Goal: Task Accomplishment & Management: Complete application form

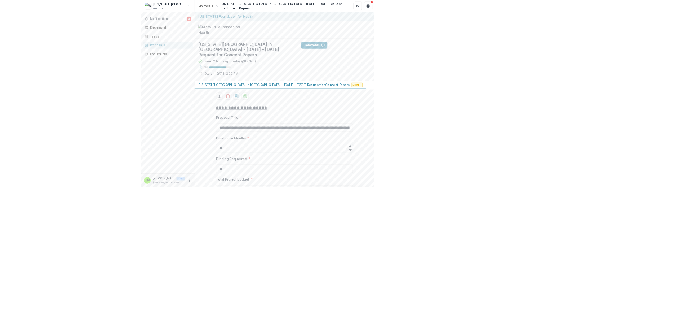
scroll to position [125, 0]
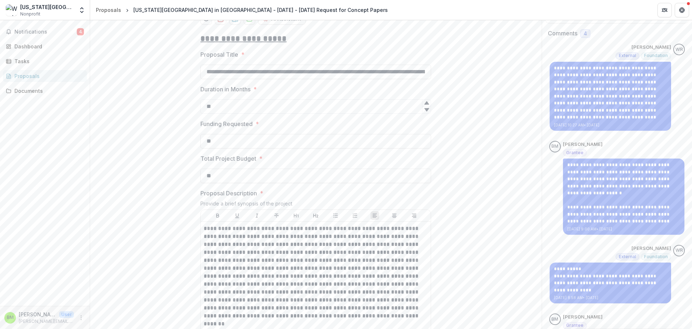
click at [324, 12] on header "Proposals [US_STATE][GEOGRAPHIC_DATA] in [GEOGRAPHIC_DATA] - [DATE] - [DATE] Re…" at bounding box center [391, 10] width 602 height 20
click at [321, 148] on input "**" at bounding box center [315, 141] width 231 height 14
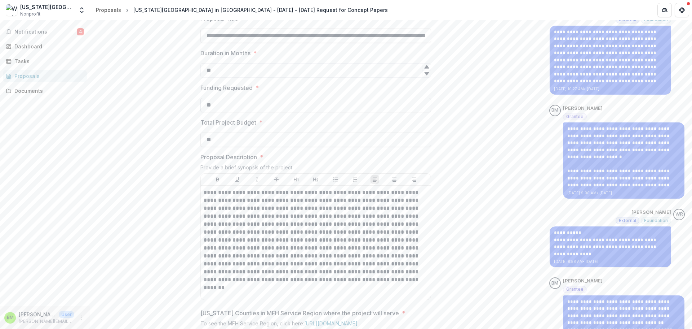
click at [238, 112] on input "**" at bounding box center [315, 105] width 231 height 14
type input "********"
click at [241, 147] on input "**" at bounding box center [315, 139] width 231 height 14
type input "********"
click at [150, 202] on div "**********" at bounding box center [316, 317] width 452 height 652
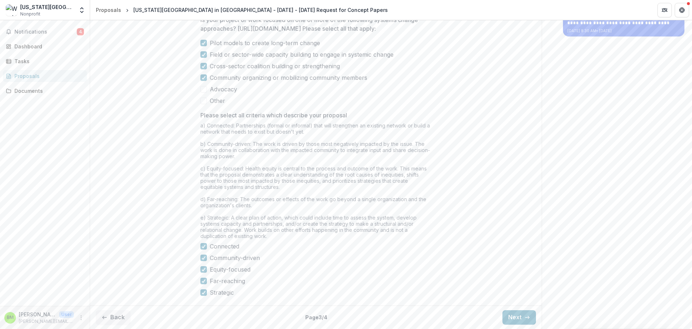
scroll to position [567, 0]
click at [392, 314] on button "Next" at bounding box center [520, 317] width 34 height 14
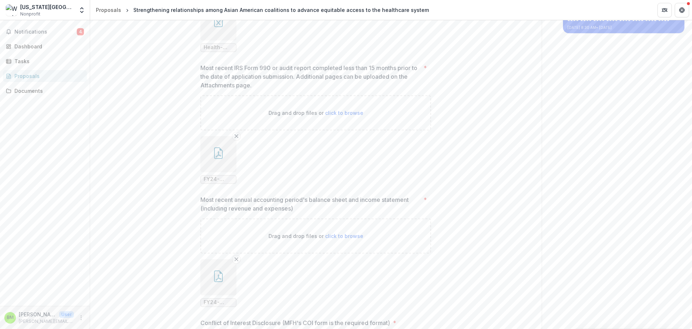
scroll to position [651, 0]
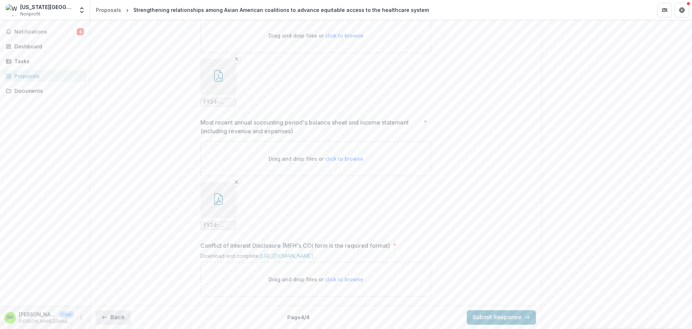
click at [122, 314] on button "Back" at bounding box center [113, 317] width 35 height 14
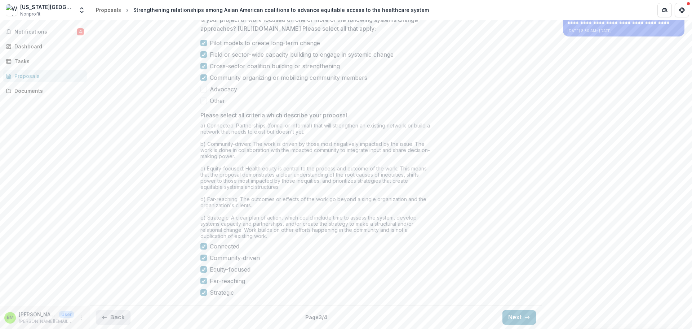
type input "********"
click at [392, 314] on button "Next" at bounding box center [520, 317] width 34 height 14
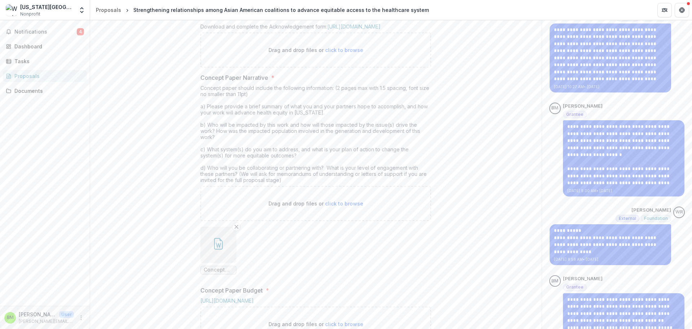
scroll to position [182, 0]
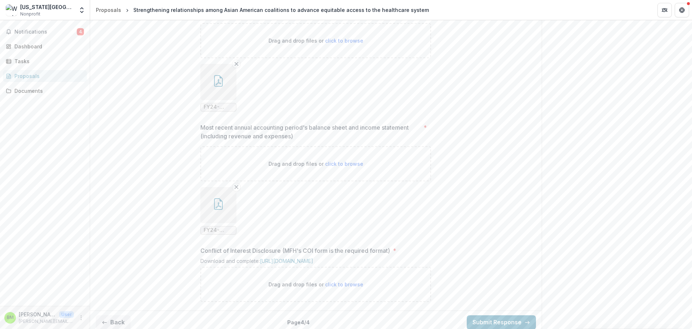
scroll to position [651, 0]
click at [118, 314] on button "Back" at bounding box center [113, 317] width 35 height 14
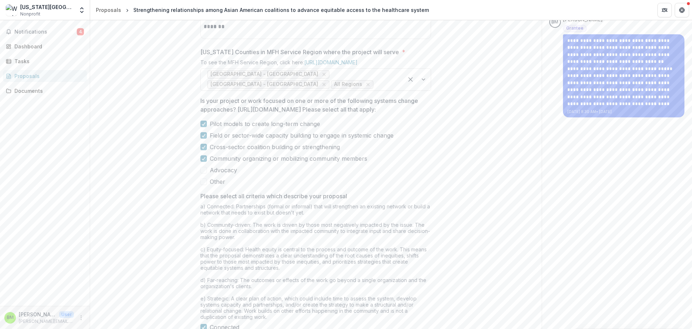
scroll to position [567, 0]
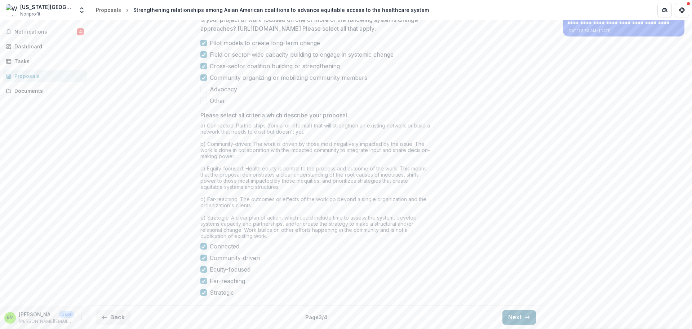
click at [392, 314] on button "Next" at bounding box center [520, 317] width 34 height 14
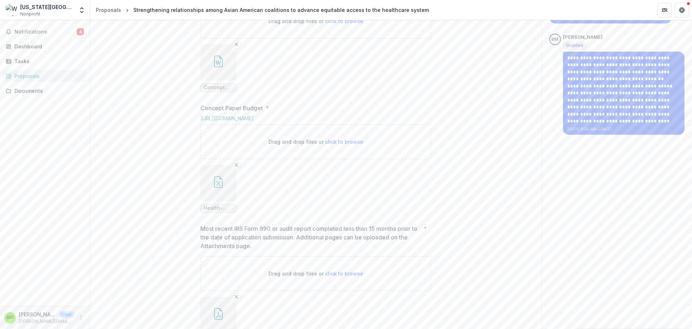
scroll to position [372, 0]
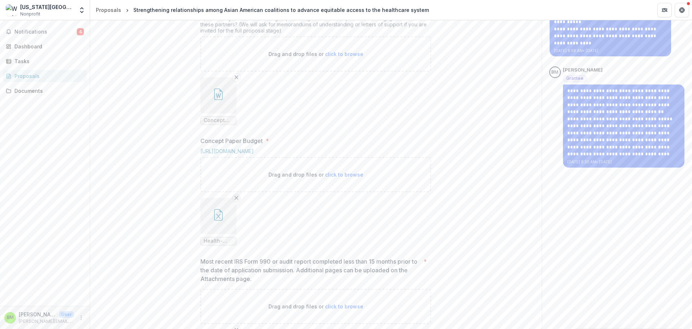
click at [235, 200] on icon "Remove File" at bounding box center [237, 198] width 6 height 6
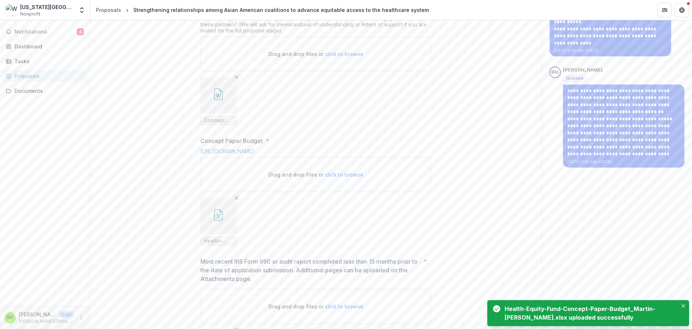
scroll to position [336, 0]
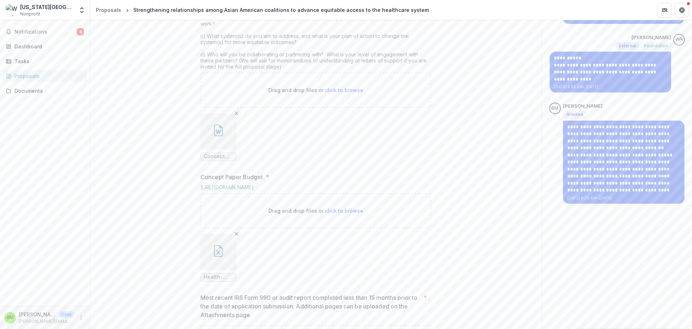
click at [214, 149] on button "button" at bounding box center [218, 131] width 36 height 36
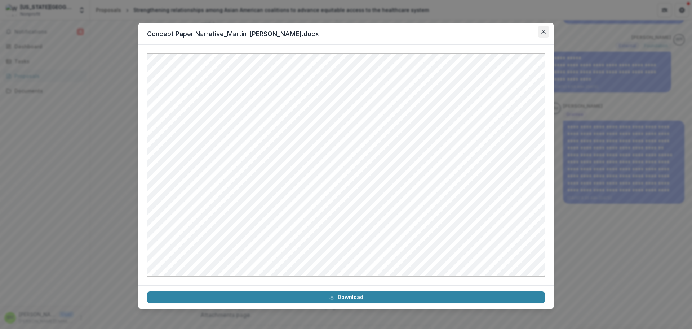
click at [392, 33] on icon "Close" at bounding box center [544, 32] width 4 height 4
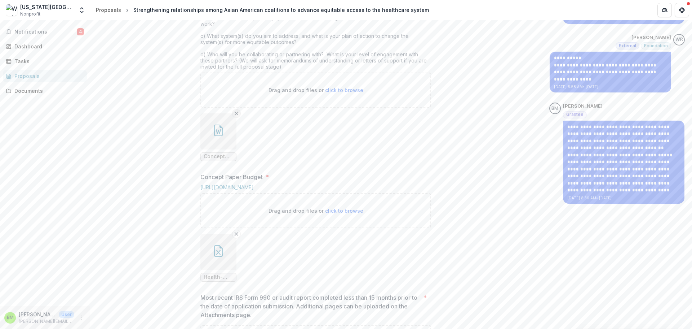
click at [235, 118] on button "Remove File" at bounding box center [236, 113] width 9 height 9
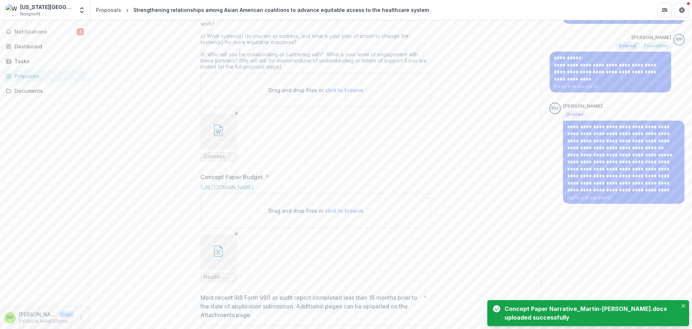
click at [215, 136] on icon "button" at bounding box center [219, 130] width 12 height 12
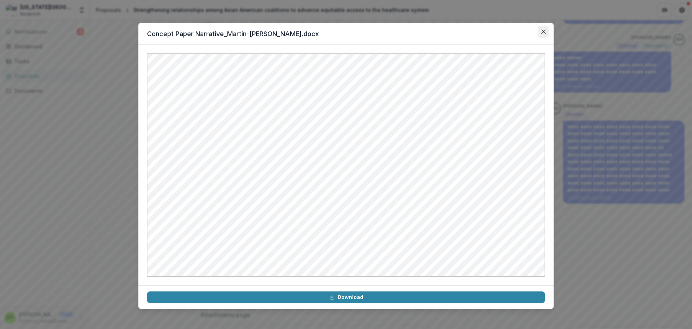
click at [392, 31] on icon "Close" at bounding box center [544, 32] width 4 height 4
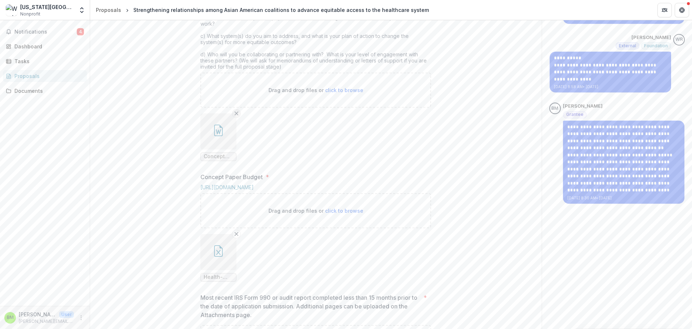
click at [235, 116] on icon "Remove File" at bounding box center [237, 113] width 6 height 6
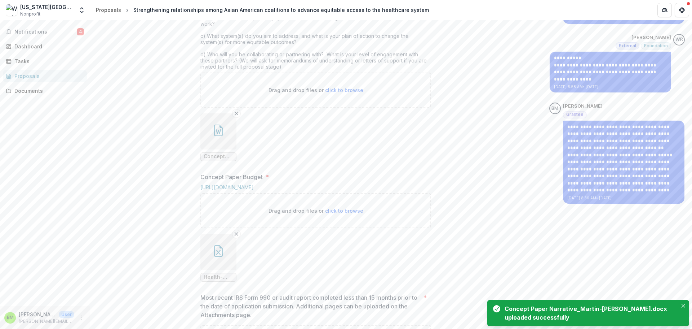
click at [220, 136] on icon "button" at bounding box center [219, 130] width 12 height 12
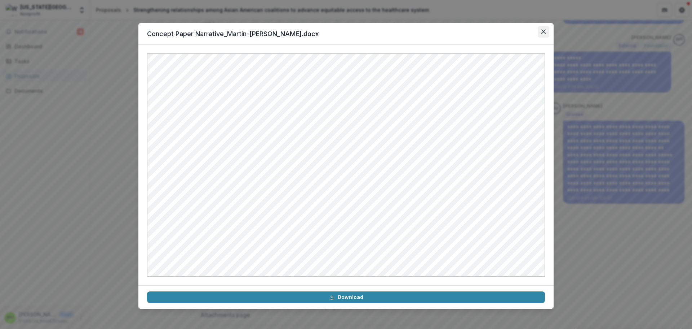
click at [392, 34] on button "Close" at bounding box center [544, 32] width 12 height 12
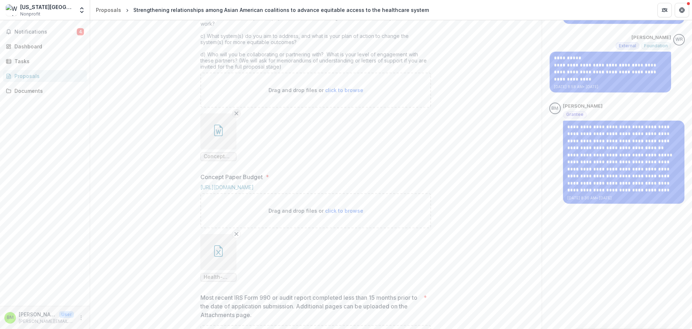
click at [238, 116] on icon "Remove File" at bounding box center [237, 113] width 6 height 6
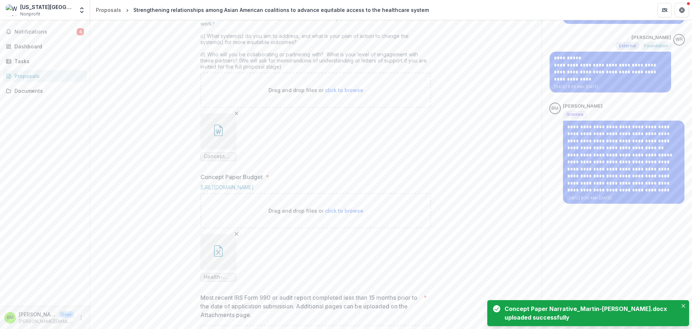
click at [213, 149] on button "button" at bounding box center [218, 131] width 36 height 36
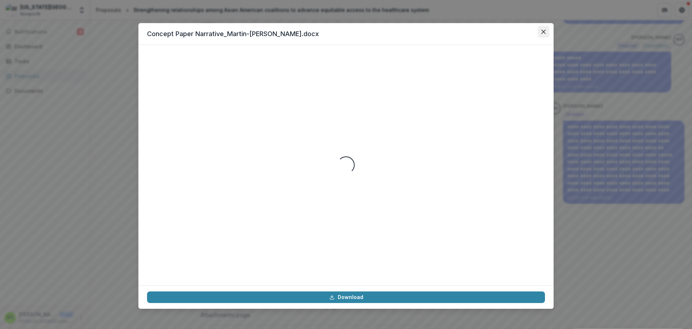
click at [392, 32] on button "Close" at bounding box center [544, 32] width 12 height 12
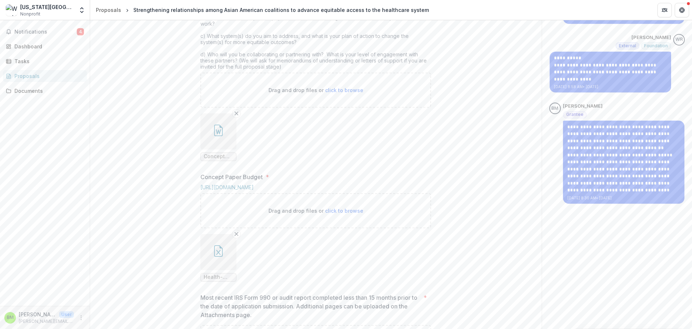
click at [208, 149] on button "button" at bounding box center [218, 131] width 36 height 36
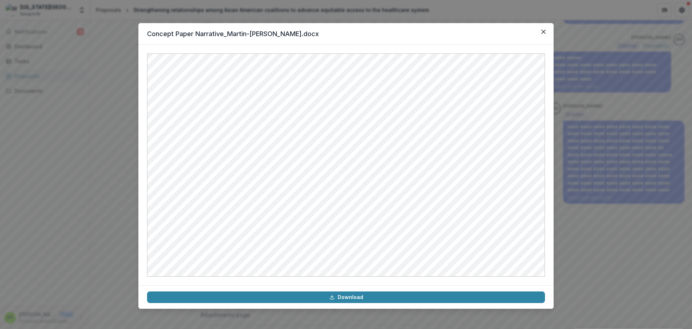
click at [392, 256] on div "Concept Paper Narrative_Martin-[PERSON_NAME].docx Download" at bounding box center [346, 164] width 692 height 329
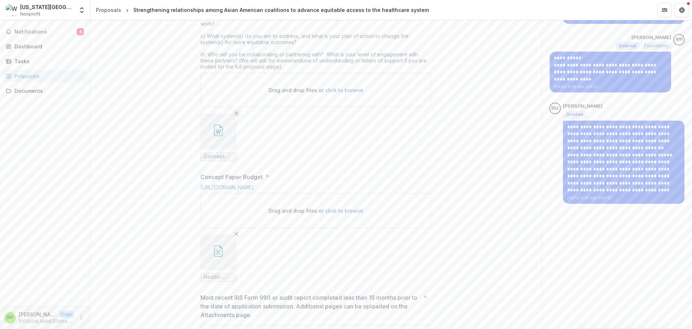
click at [235, 116] on icon "Remove File" at bounding box center [237, 113] width 6 height 6
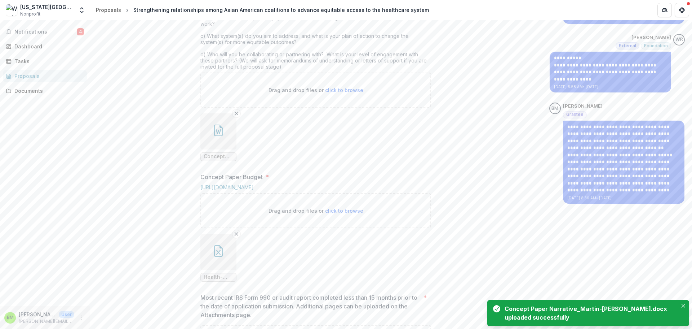
click at [213, 136] on icon "button" at bounding box center [219, 130] width 12 height 12
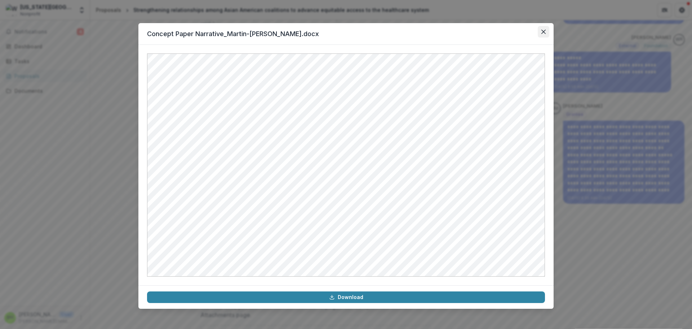
click at [392, 33] on icon "Close" at bounding box center [544, 32] width 4 height 4
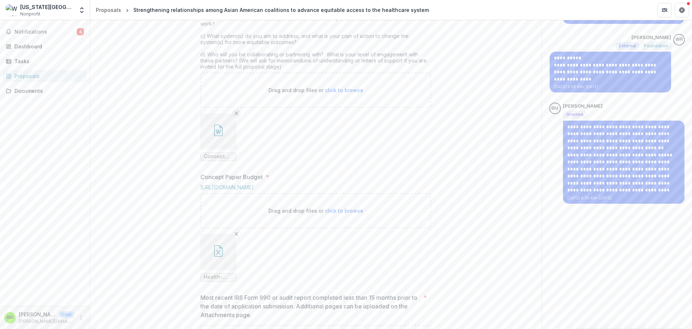
click at [234, 116] on icon "Remove File" at bounding box center [237, 113] width 6 height 6
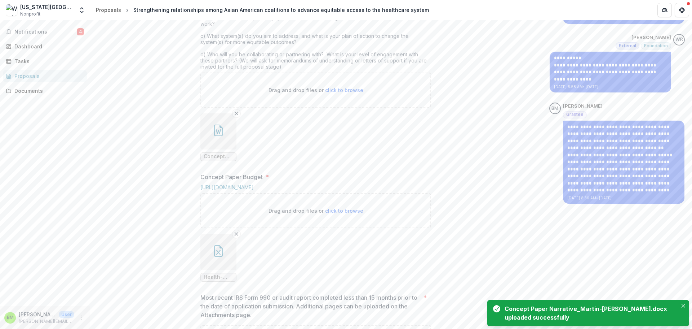
click at [218, 136] on icon "button" at bounding box center [219, 130] width 12 height 12
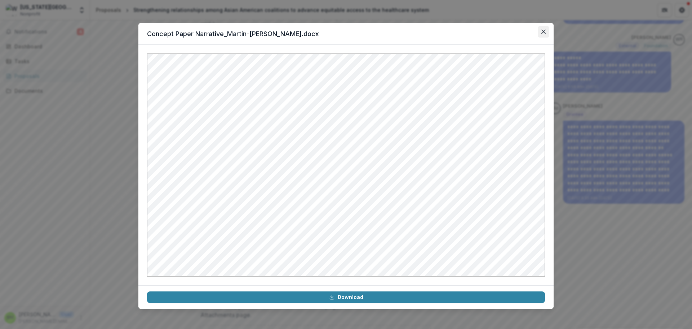
click at [392, 32] on icon "Close" at bounding box center [544, 32] width 4 height 4
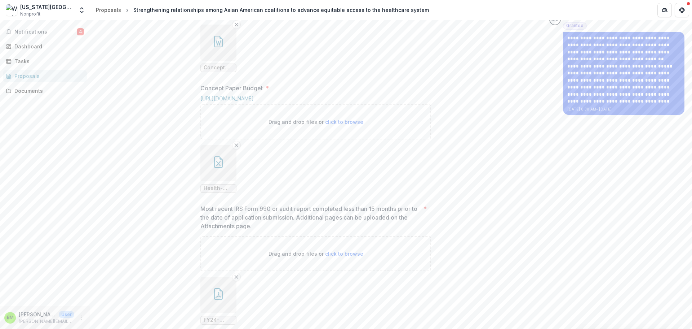
scroll to position [552, 0]
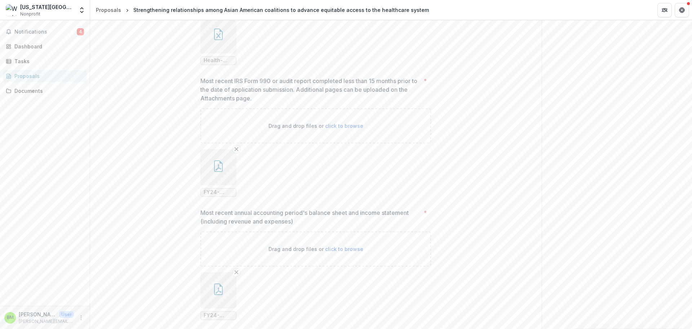
click at [222, 40] on icon "button" at bounding box center [218, 34] width 9 height 12
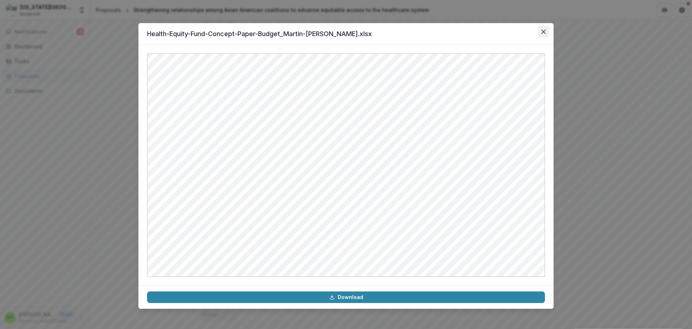
click at [392, 35] on button "Close" at bounding box center [544, 32] width 12 height 12
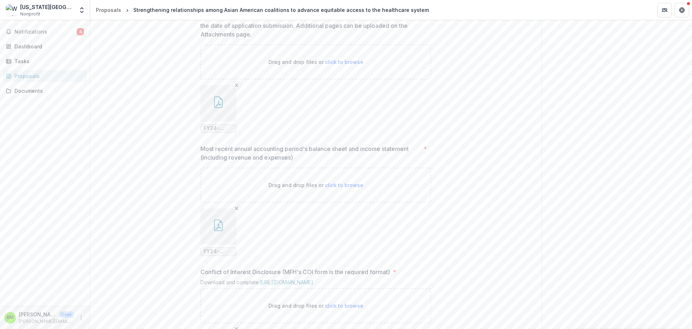
scroll to position [733, 0]
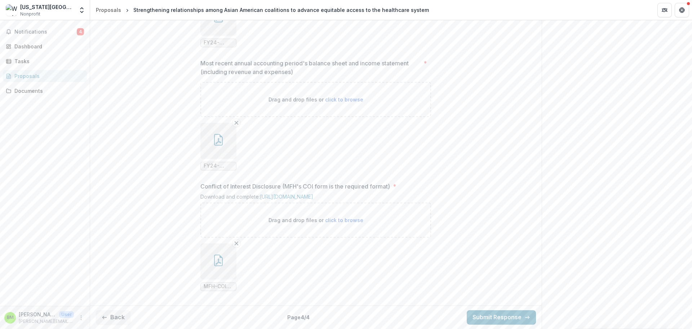
click at [216, 145] on icon "button" at bounding box center [219, 140] width 12 height 12
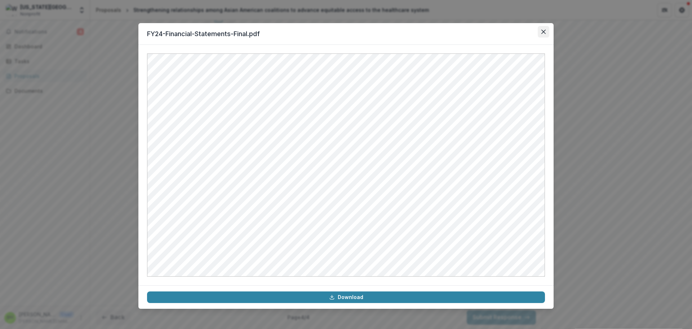
click at [392, 32] on button "Close" at bounding box center [544, 32] width 12 height 12
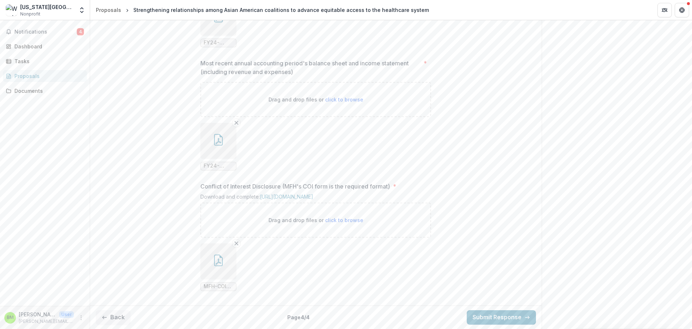
scroll to position [769, 0]
click at [216, 260] on icon "button" at bounding box center [219, 260] width 12 height 12
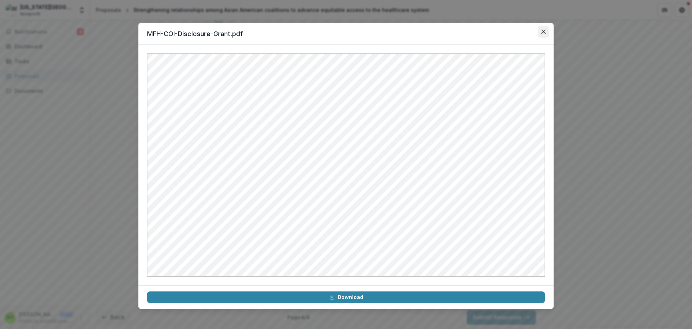
click at [392, 31] on icon "Close" at bounding box center [544, 32] width 4 height 4
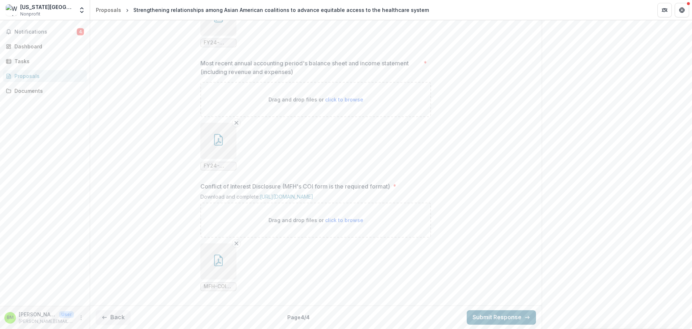
click at [392, 314] on button "Submit Response" at bounding box center [501, 317] width 69 height 14
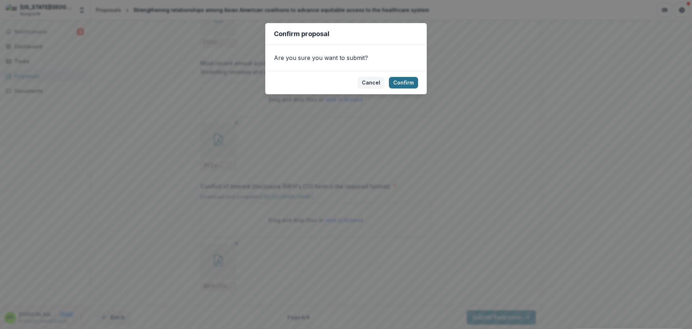
click at [392, 80] on button "Confirm" at bounding box center [403, 83] width 29 height 12
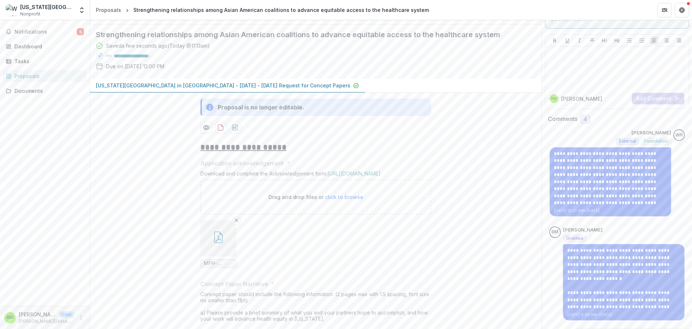
scroll to position [108, 0]
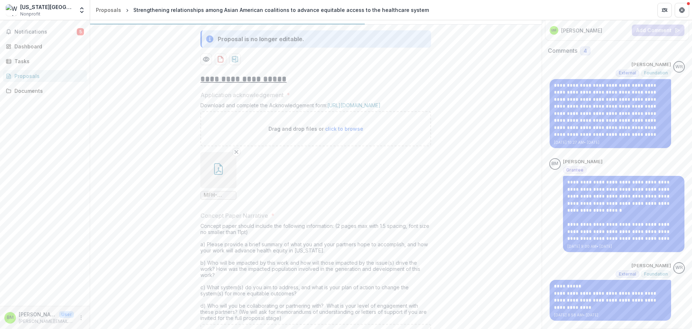
click at [222, 188] on button "button" at bounding box center [218, 170] width 36 height 36
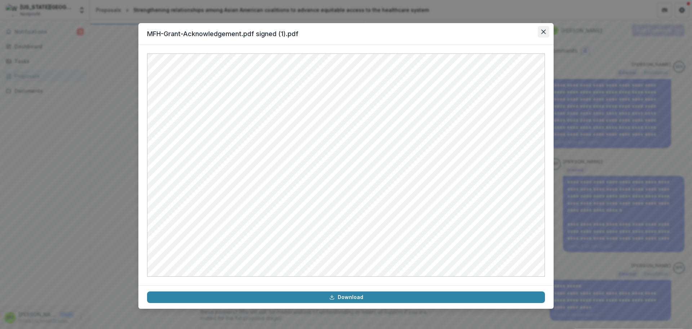
click at [392, 33] on icon "Close" at bounding box center [544, 32] width 4 height 4
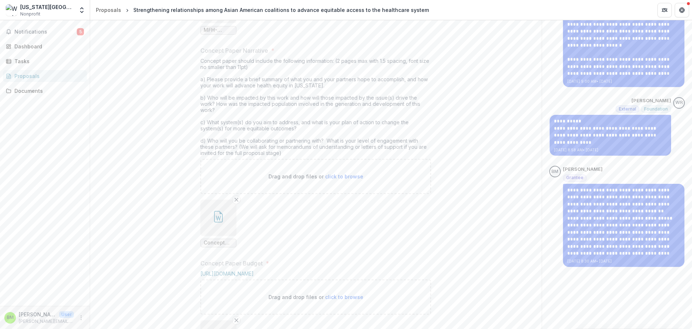
scroll to position [361, 0]
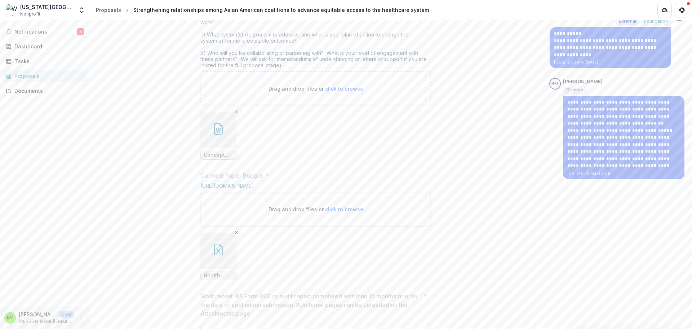
click at [224, 158] on span "Concept Paper Narrative_Martin-[PERSON_NAME].docx" at bounding box center [219, 155] width 30 height 6
click at [220, 135] on icon "button" at bounding box center [219, 129] width 12 height 12
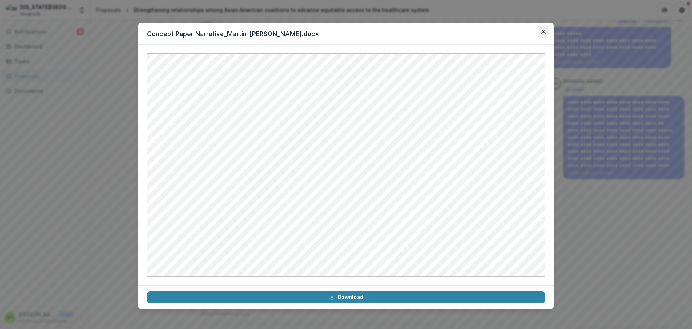
click at [392, 33] on button "Close" at bounding box center [544, 32] width 12 height 12
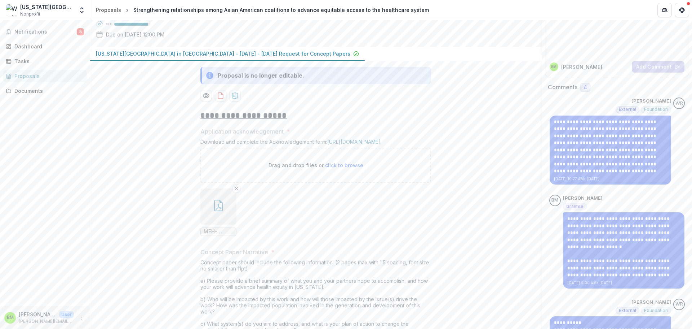
scroll to position [0, 0]
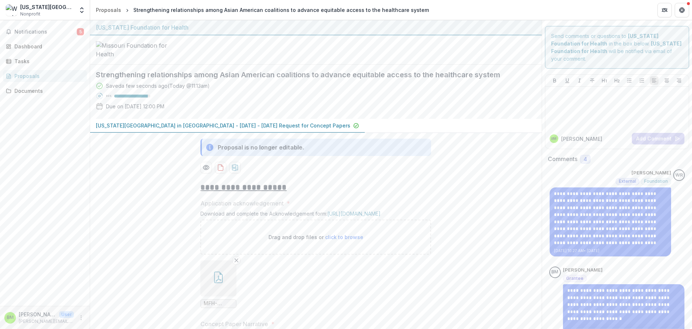
click at [28, 75] on div "Proposals" at bounding box center [47, 76] width 67 height 8
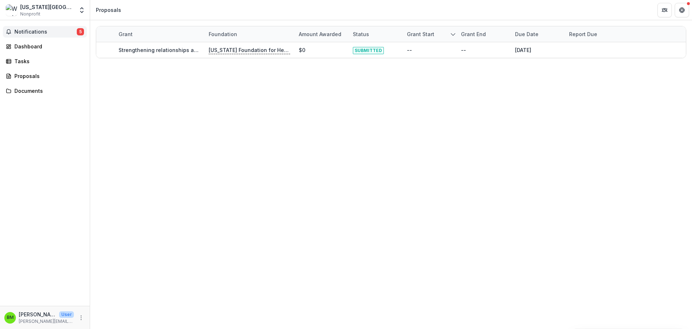
click at [53, 32] on span "Notifications" at bounding box center [45, 32] width 62 height 6
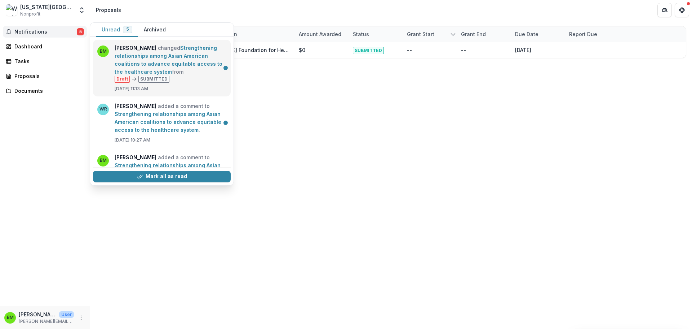
click at [179, 48] on link "Strengthening relationships among Asian American coalitions to advance equitabl…" at bounding box center [169, 60] width 108 height 30
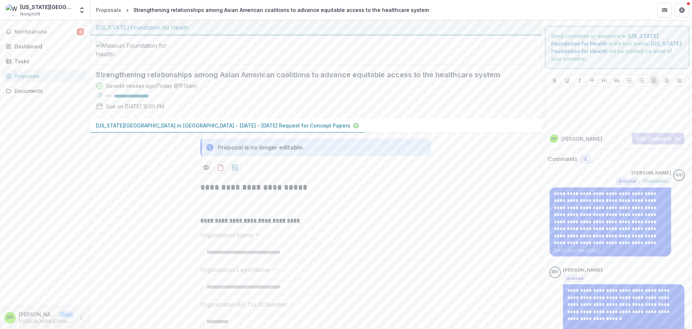
click at [26, 75] on div "Proposals" at bounding box center [47, 76] width 67 height 8
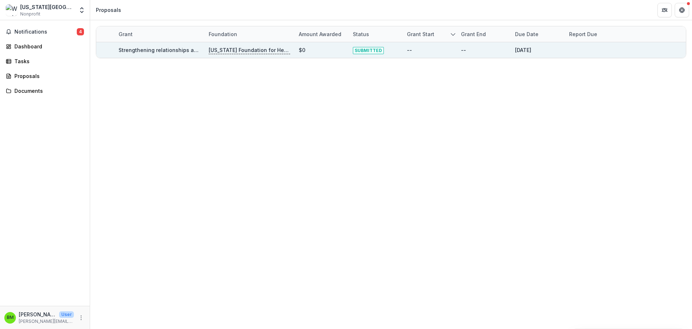
click at [149, 52] on link "Strengthening relationships among Asian American coalitions to advance equitabl…" at bounding box center [267, 50] width 296 height 6
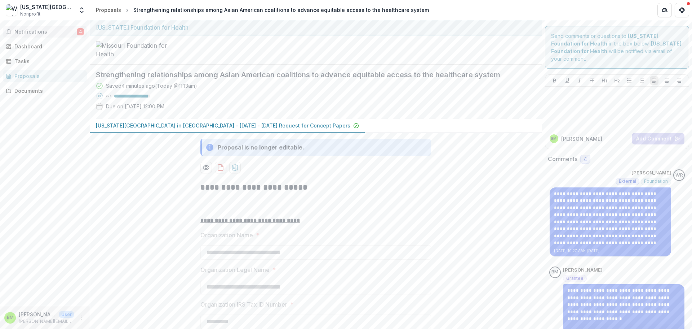
click at [23, 30] on span "Notifications" at bounding box center [45, 32] width 62 height 6
click at [19, 79] on div "Proposals" at bounding box center [47, 76] width 67 height 8
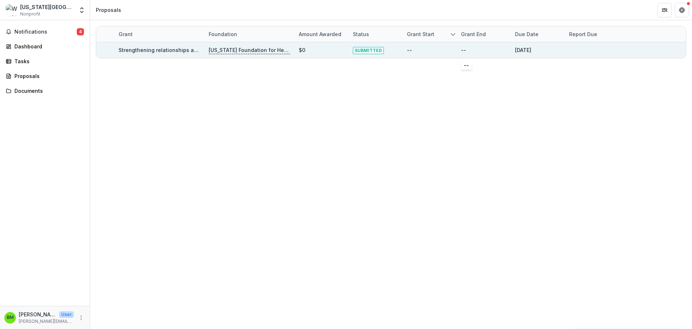
click at [392, 50] on div "--" at bounding box center [483, 50] width 45 height 16
